Goal: Transaction & Acquisition: Purchase product/service

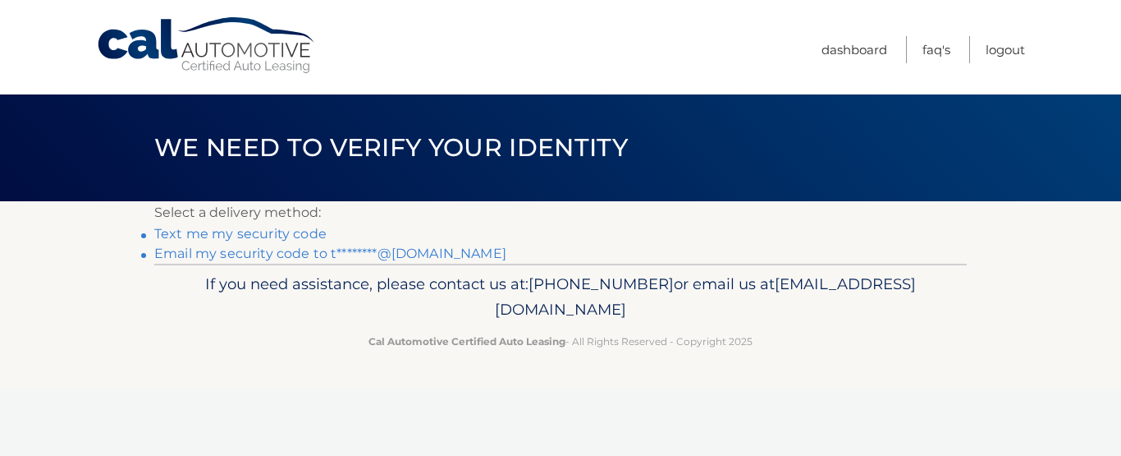
click at [276, 254] on link "Email my security code to t********@[DOMAIN_NAME]" at bounding box center [330, 253] width 352 height 16
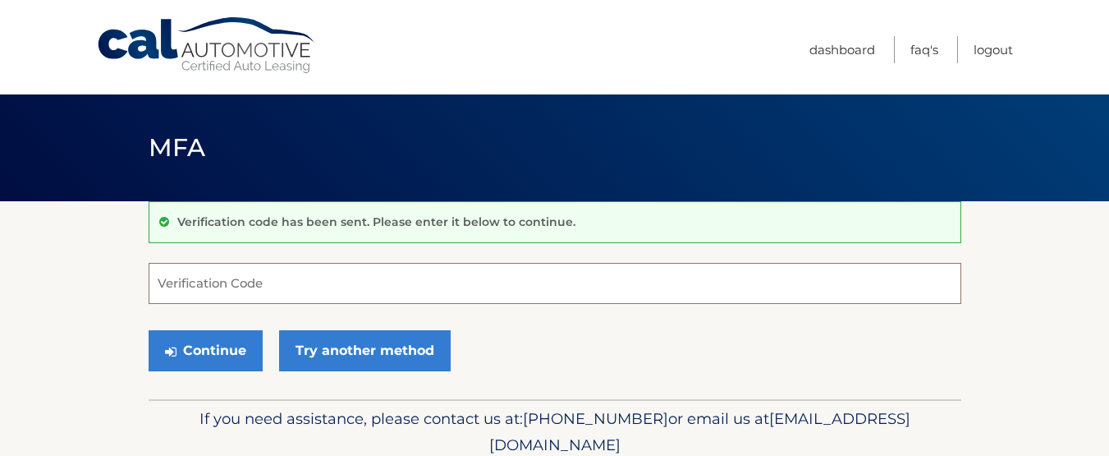
click at [224, 285] on input "Verification Code" at bounding box center [555, 283] width 813 height 41
paste input "595835"
click at [200, 355] on button "Continue" at bounding box center [206, 350] width 114 height 41
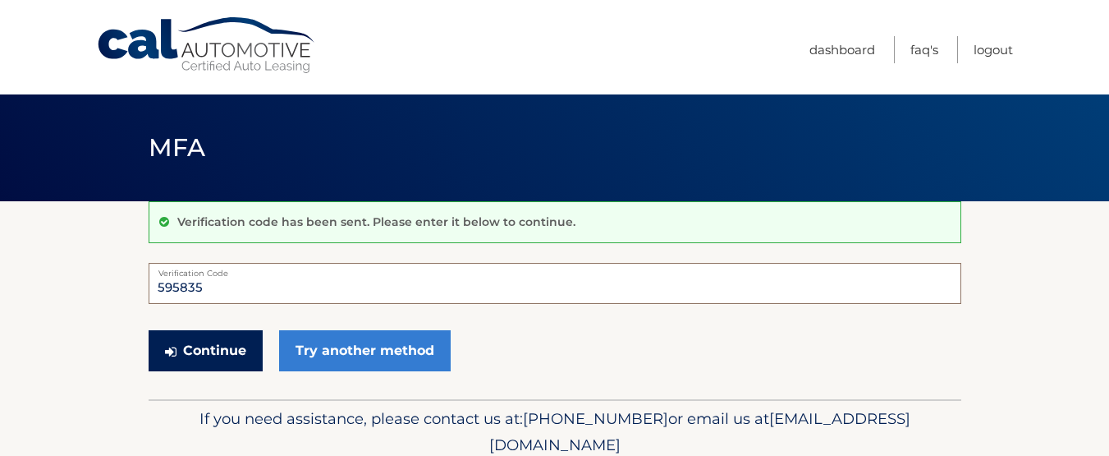
type input "595835"
click at [223, 348] on button "Continue" at bounding box center [206, 350] width 114 height 41
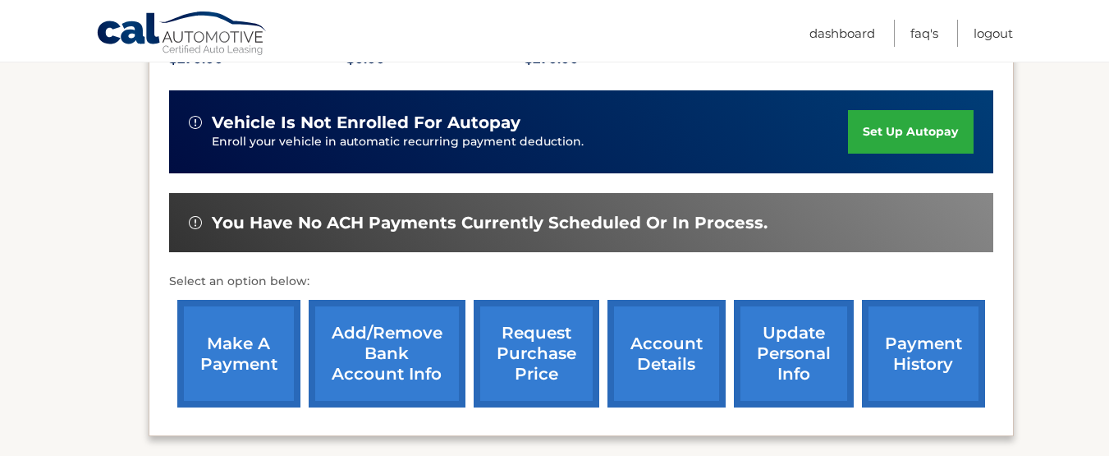
scroll to position [410, 0]
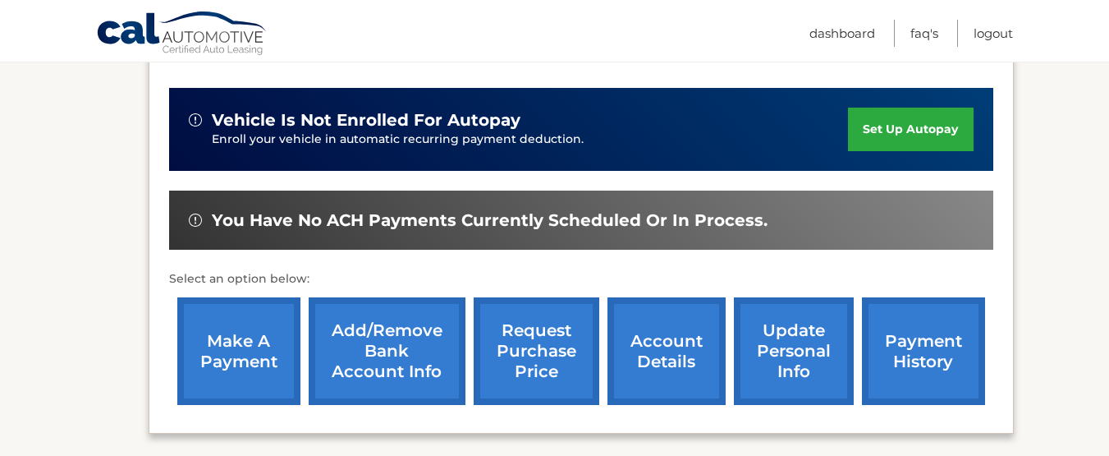
click at [239, 325] on link "make a payment" at bounding box center [238, 351] width 123 height 108
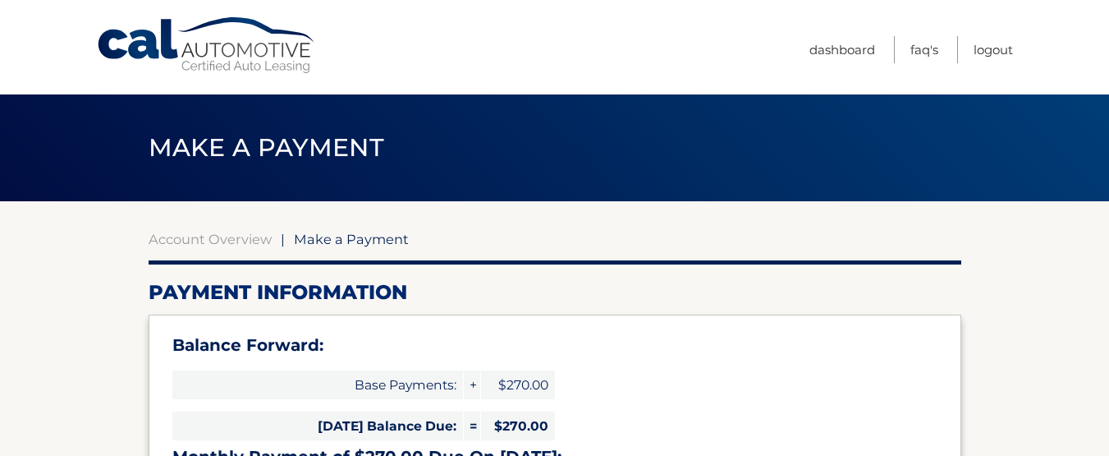
select select "ZTU4NzkzZDktZGE5Ny00MTYzLWIyYTQtNGFmN2FkMGYyZDky"
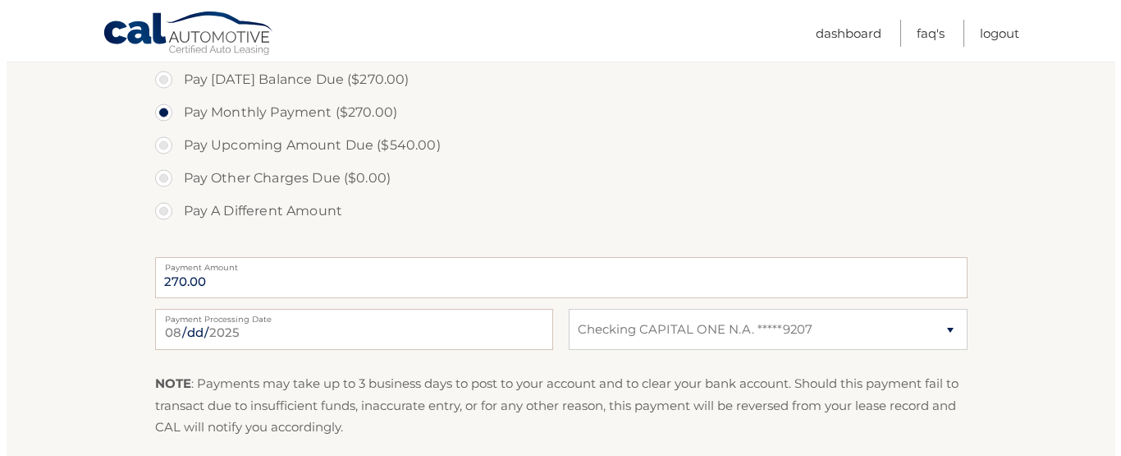
scroll to position [657, 0]
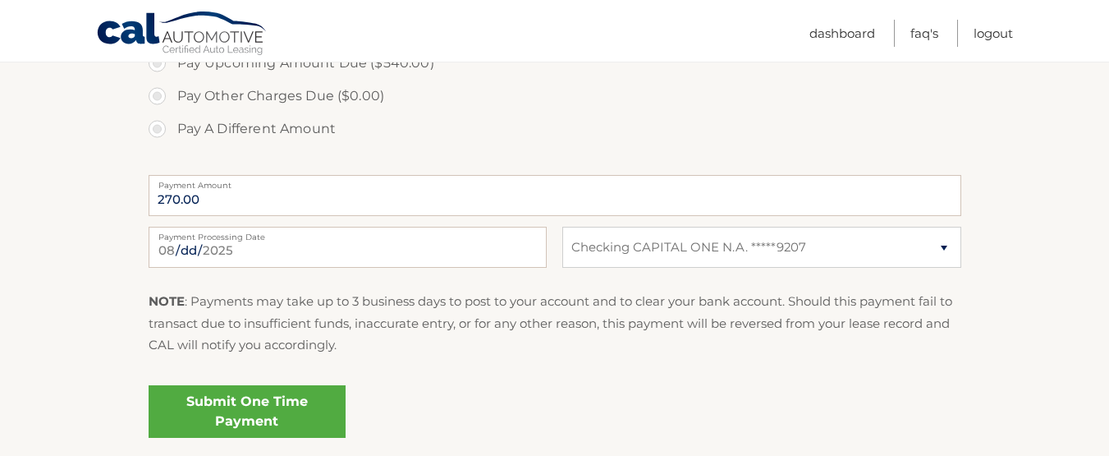
click at [248, 405] on link "Submit One Time Payment" at bounding box center [247, 411] width 197 height 53
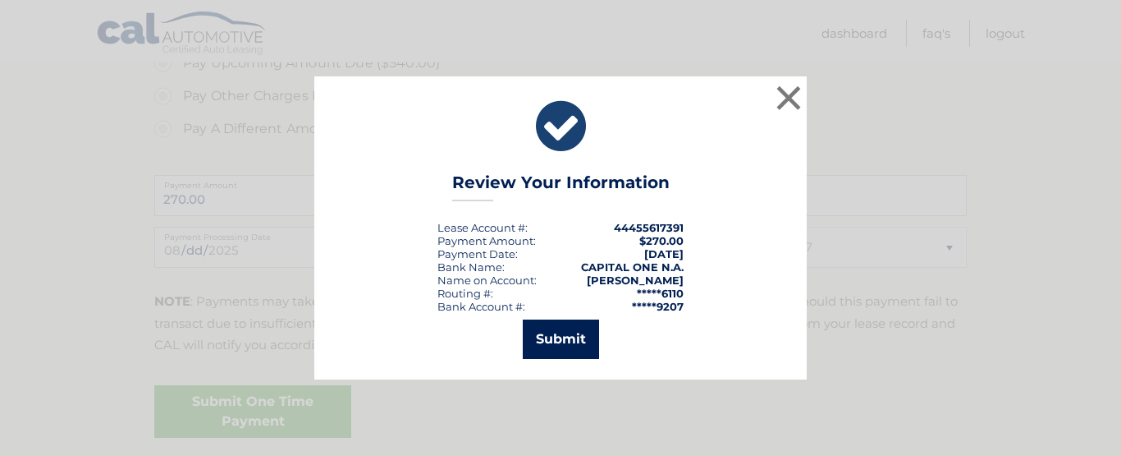
click at [552, 344] on button "Submit" at bounding box center [561, 338] width 76 height 39
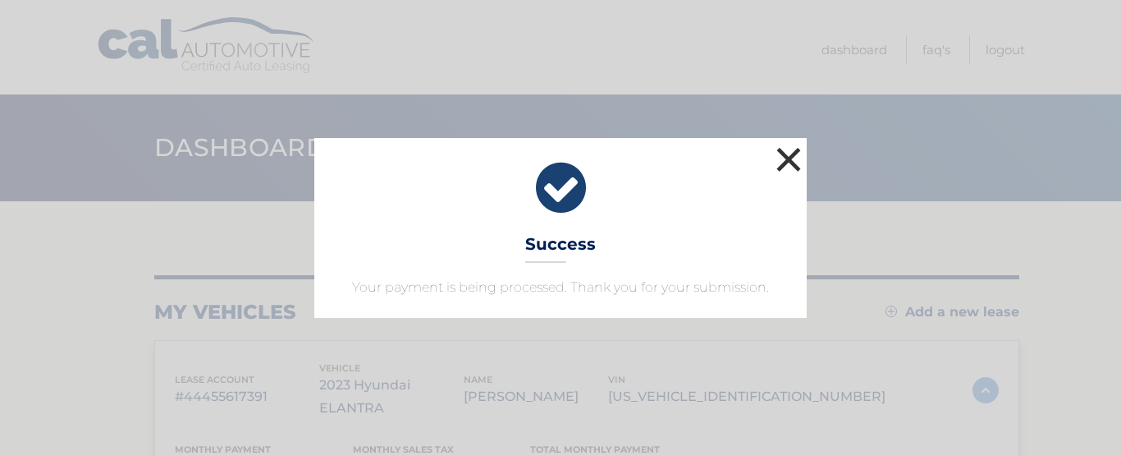
click at [793, 161] on button "×" at bounding box center [788, 159] width 33 height 33
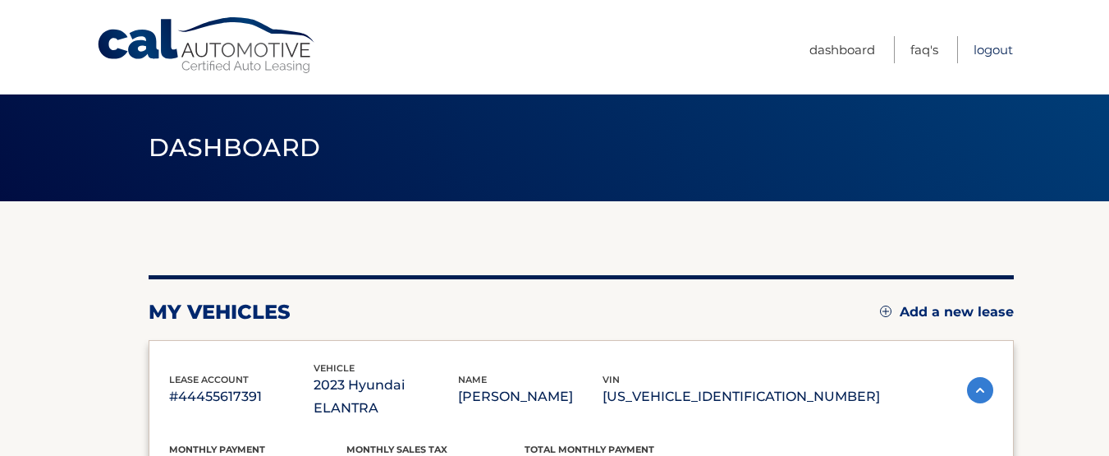
click at [997, 49] on link "Logout" at bounding box center [992, 49] width 39 height 27
